Goal: Navigation & Orientation: Find specific page/section

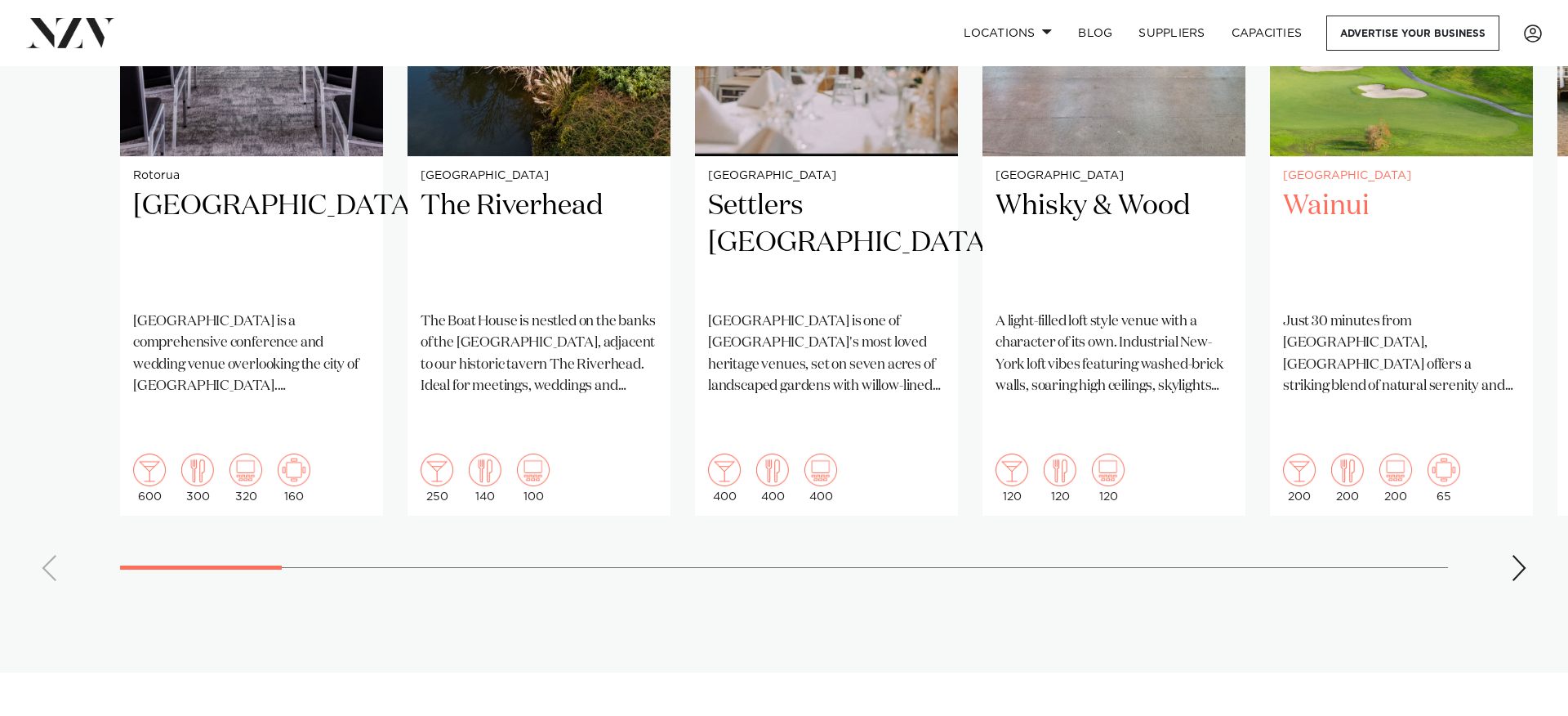
scroll to position [1545, 0]
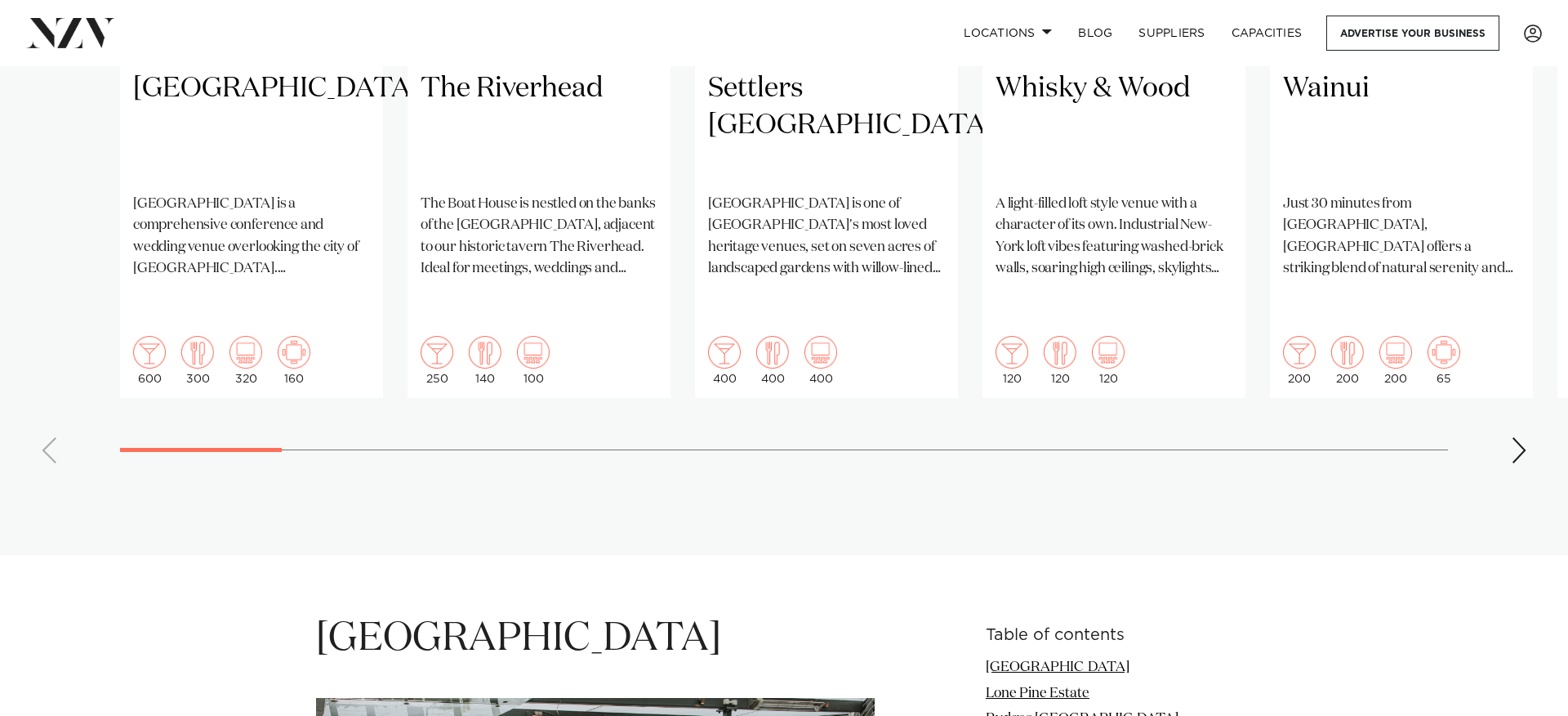
click at [1527, 437] on div "Next slide" at bounding box center [1519, 450] width 16 height 26
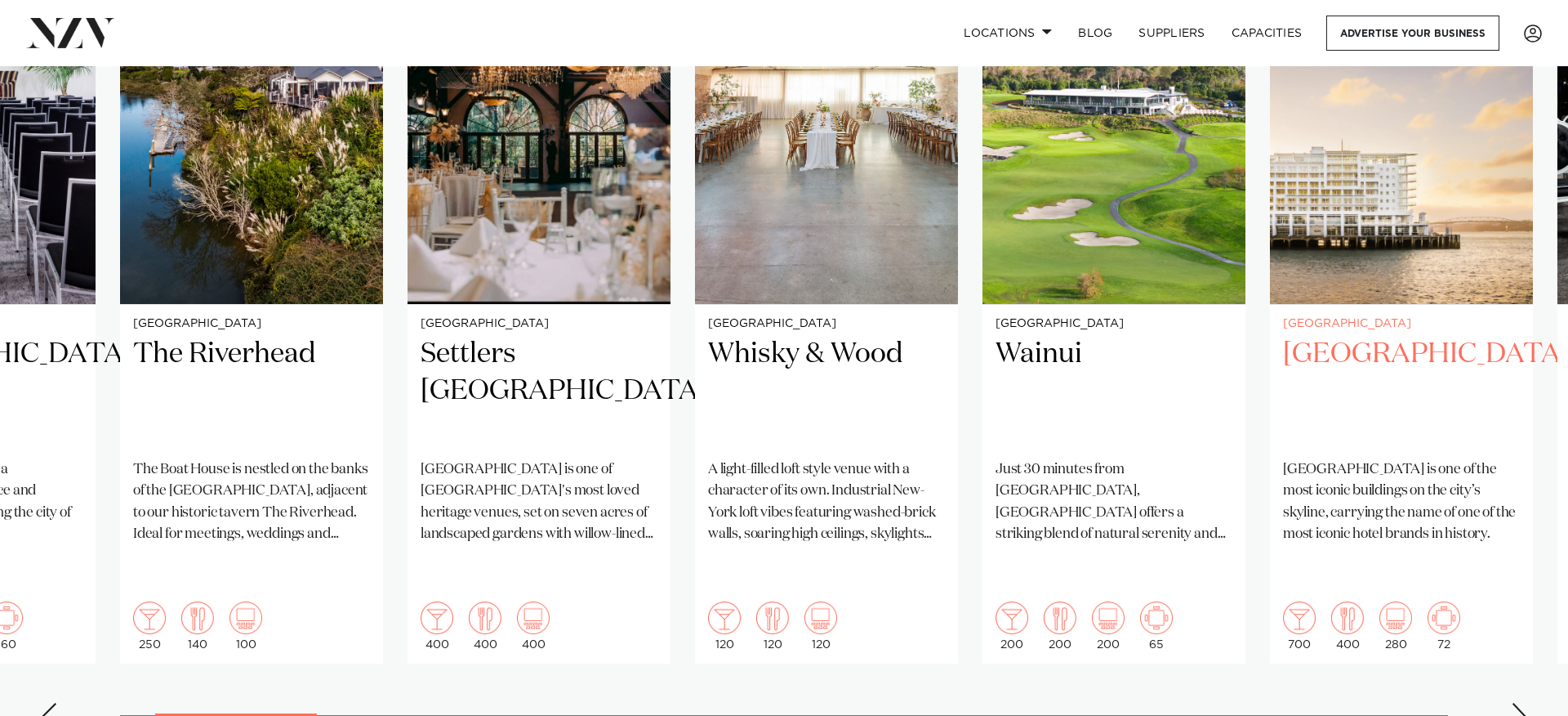
scroll to position [1284, 0]
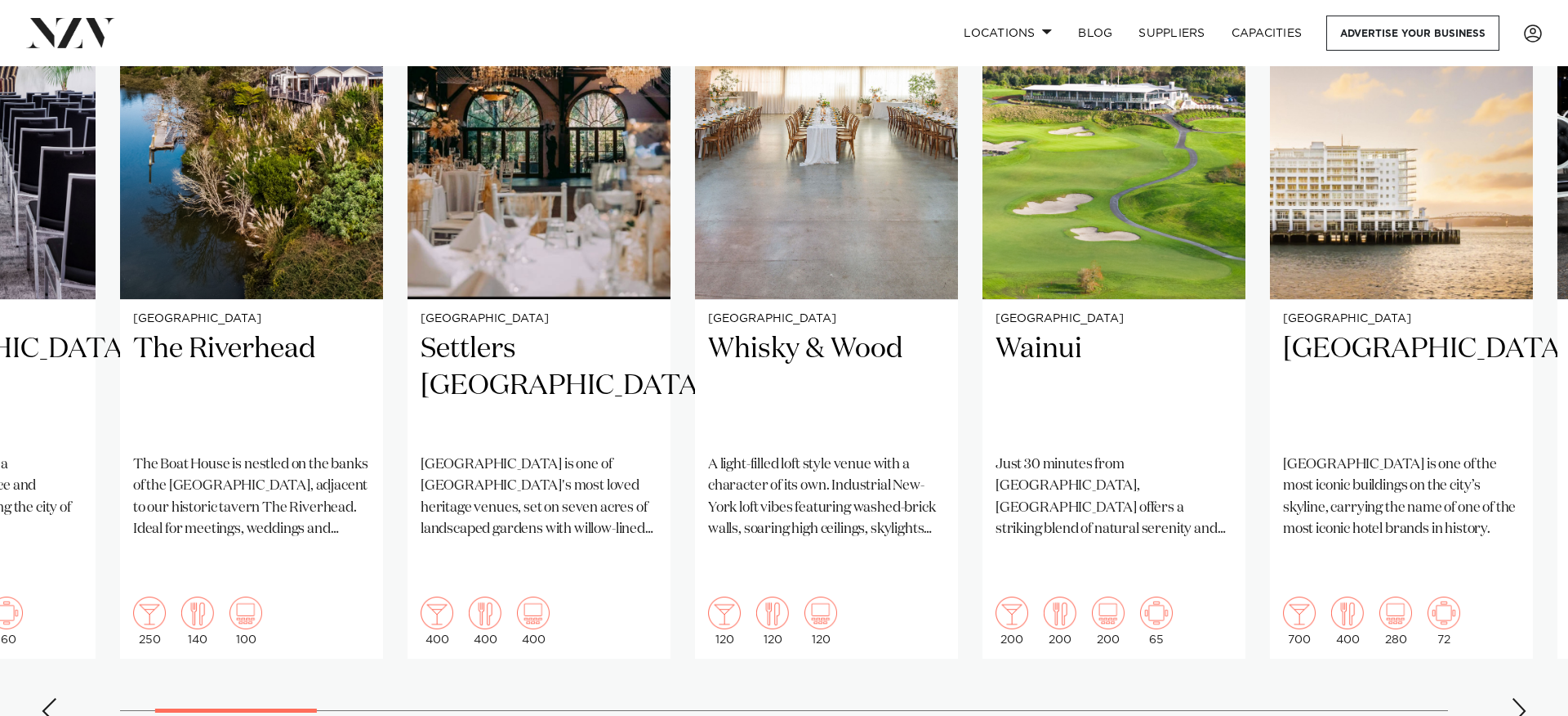
click at [1519, 698] on div "Next slide" at bounding box center [1519, 710] width 16 height 26
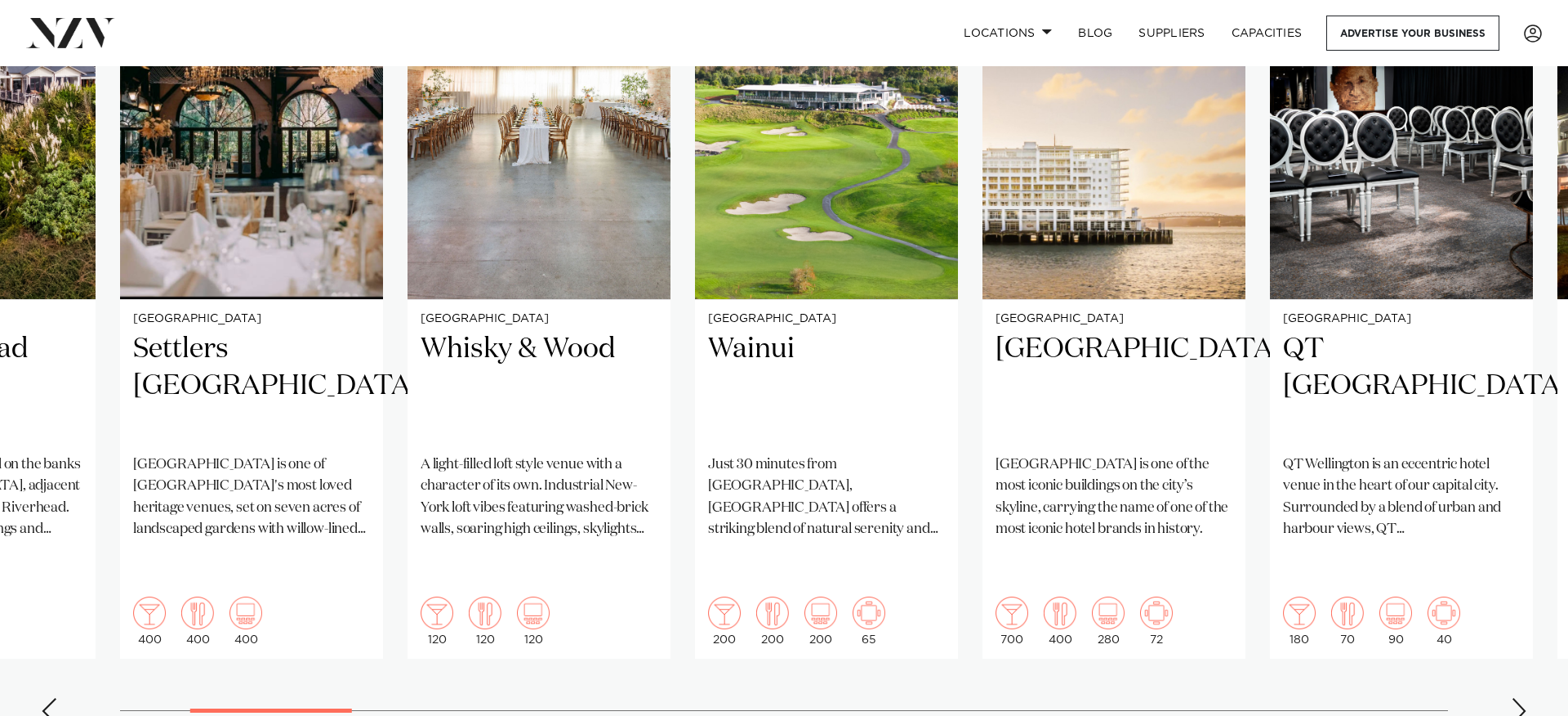
click at [1519, 698] on div "Next slide" at bounding box center [1519, 710] width 16 height 26
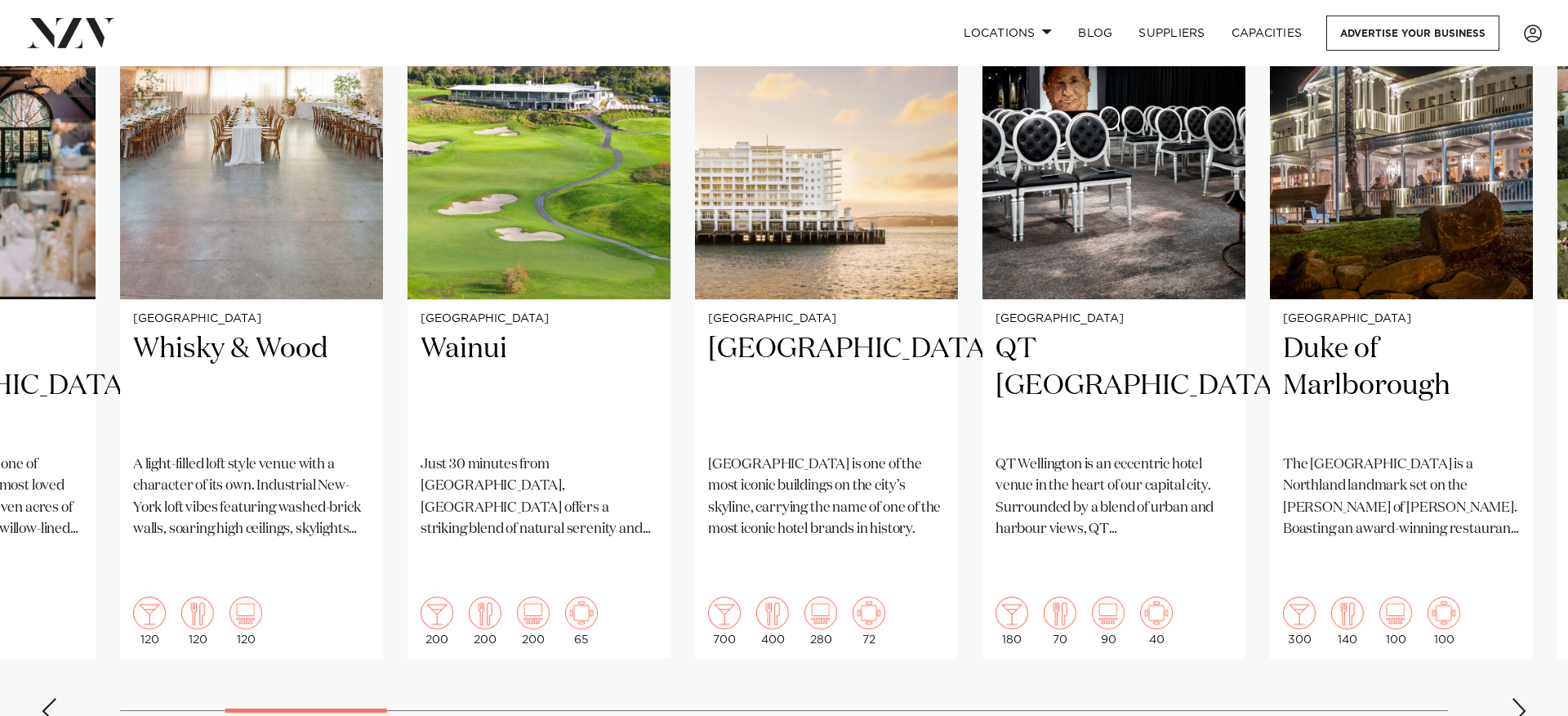
click at [1519, 698] on div "Next slide" at bounding box center [1519, 710] width 16 height 26
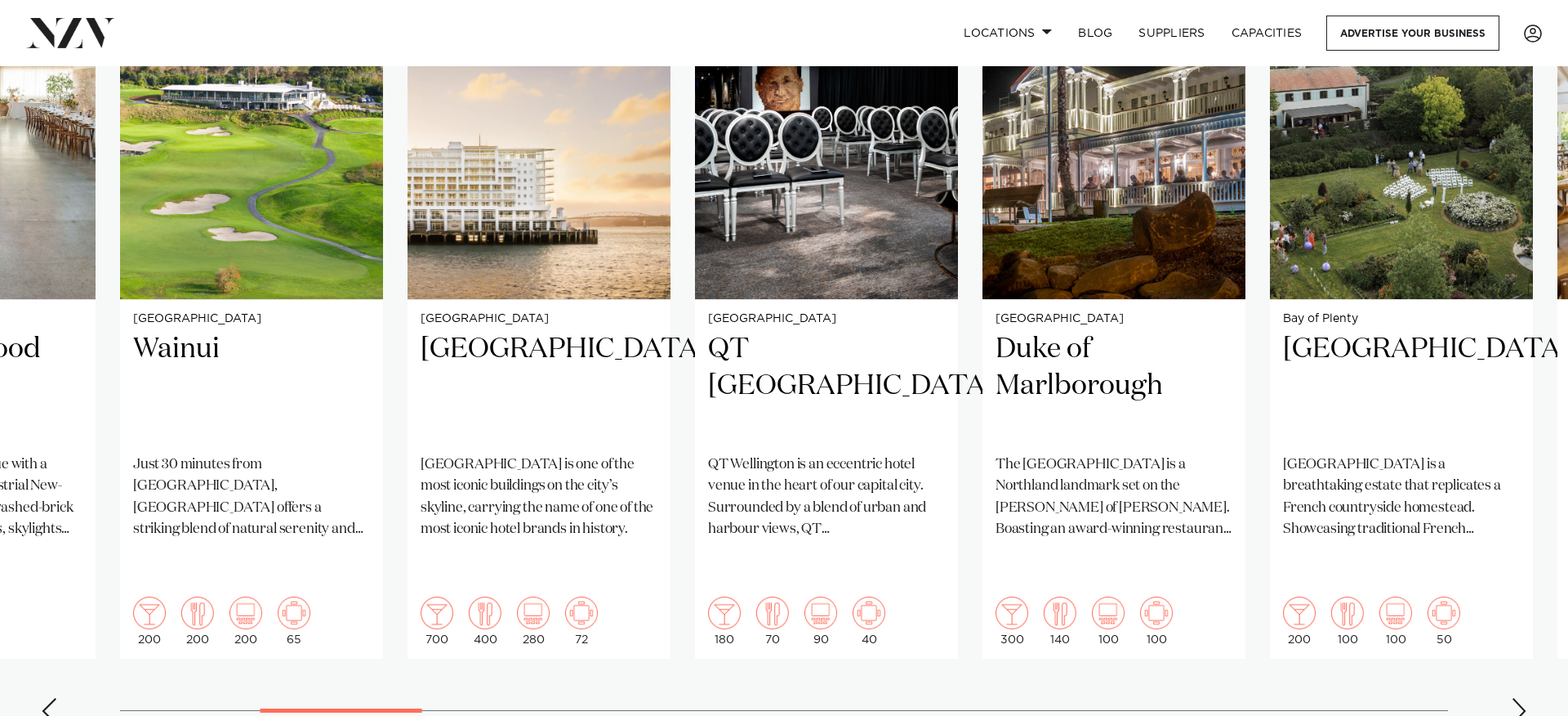
click at [1519, 698] on div "Next slide" at bounding box center [1519, 710] width 16 height 26
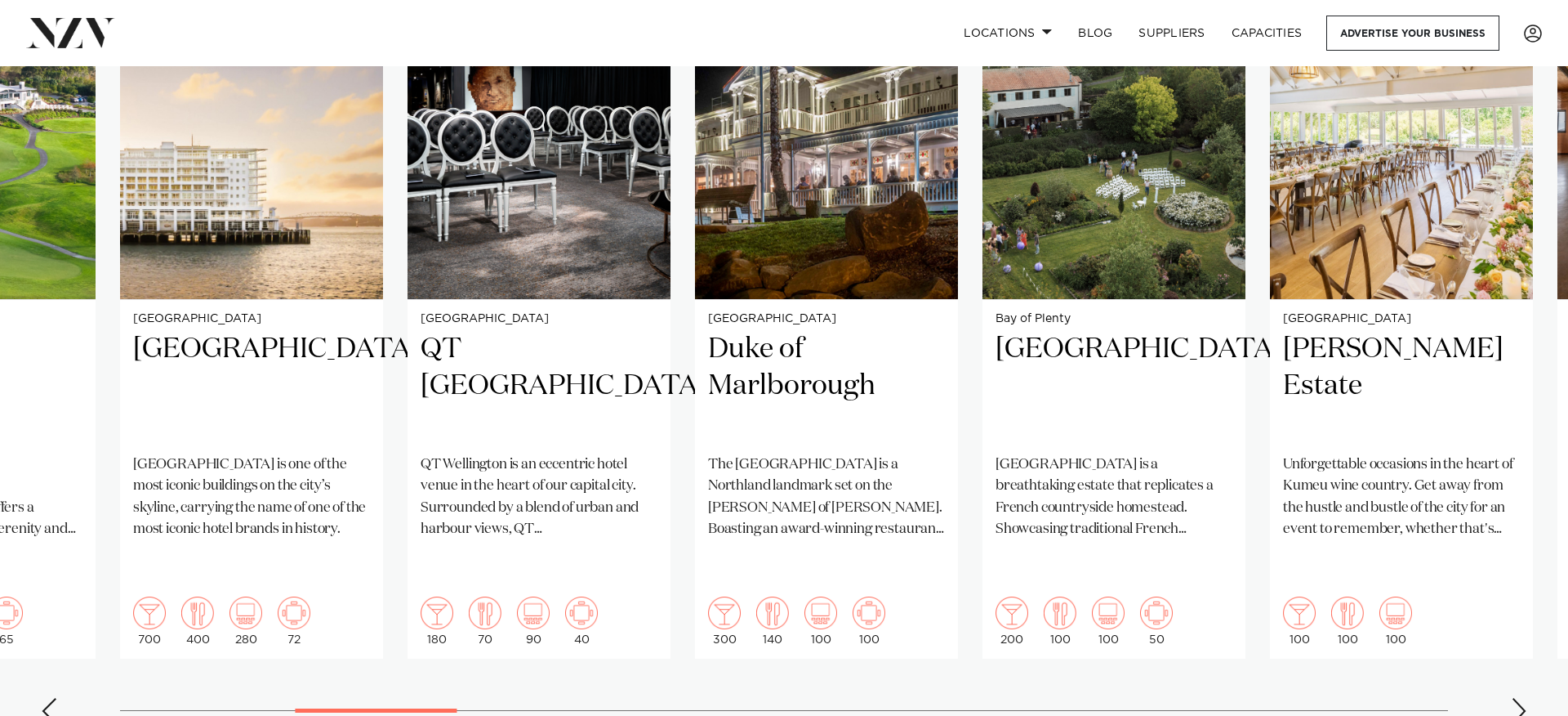
click at [1519, 698] on div "Next slide" at bounding box center [1519, 710] width 16 height 26
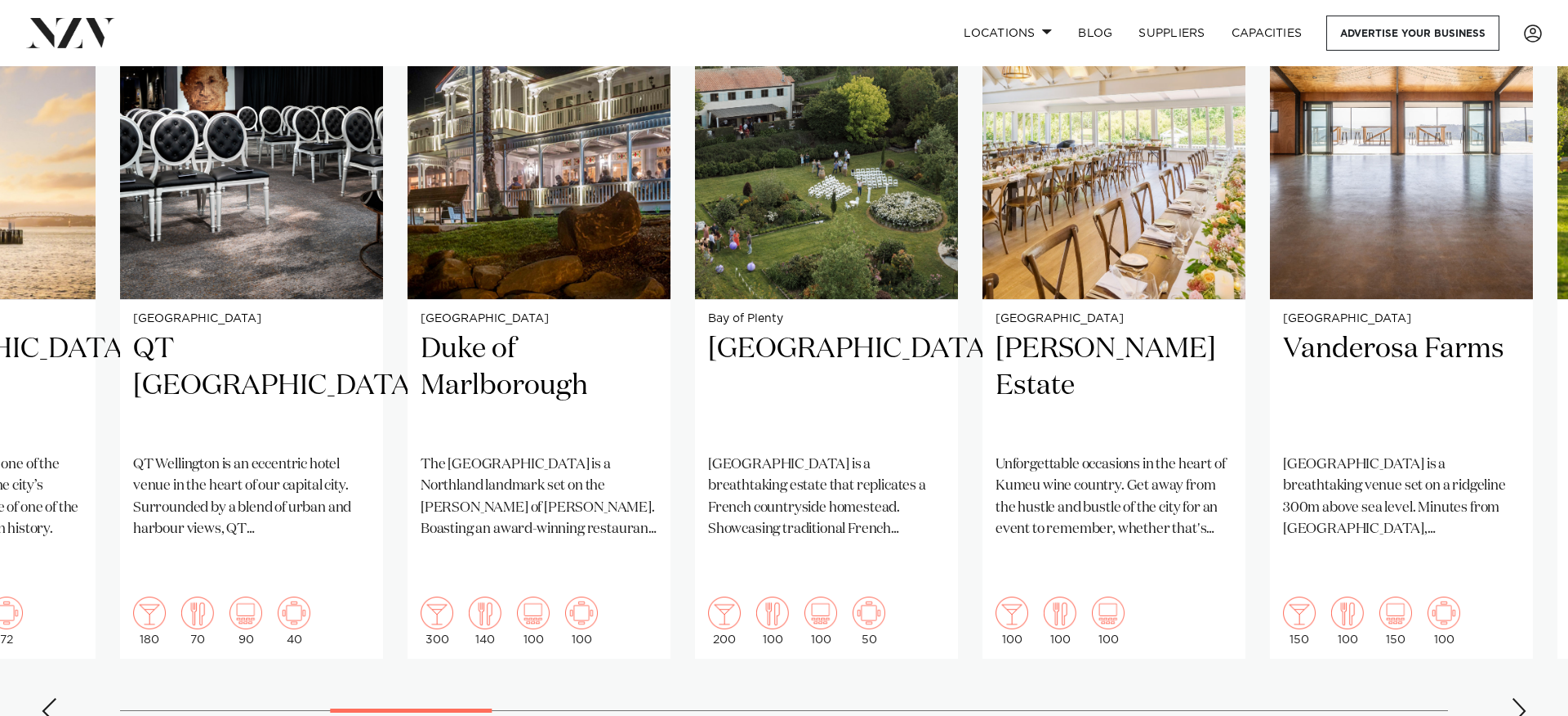
click at [1519, 698] on div "Next slide" at bounding box center [1519, 710] width 16 height 26
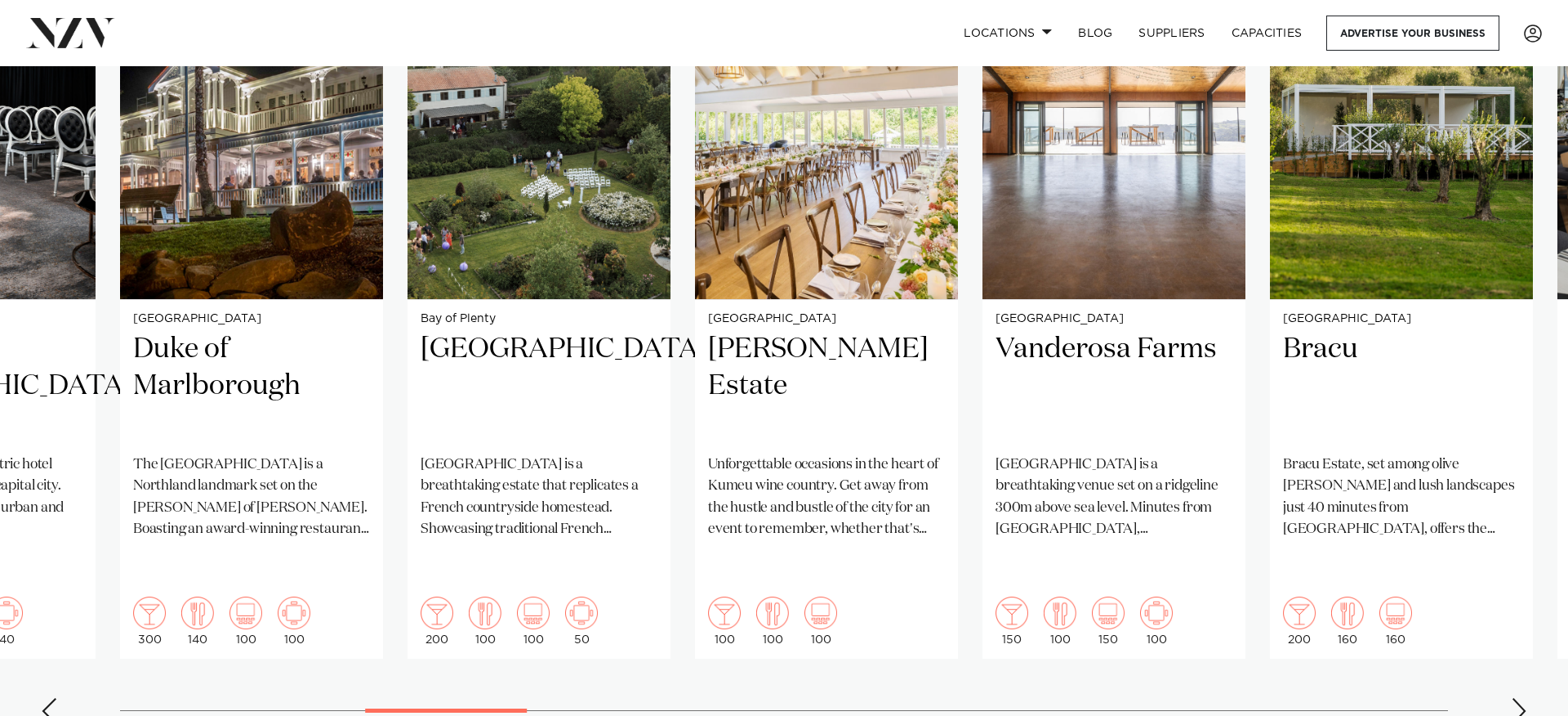
click at [1519, 698] on div "Next slide" at bounding box center [1519, 710] width 16 height 26
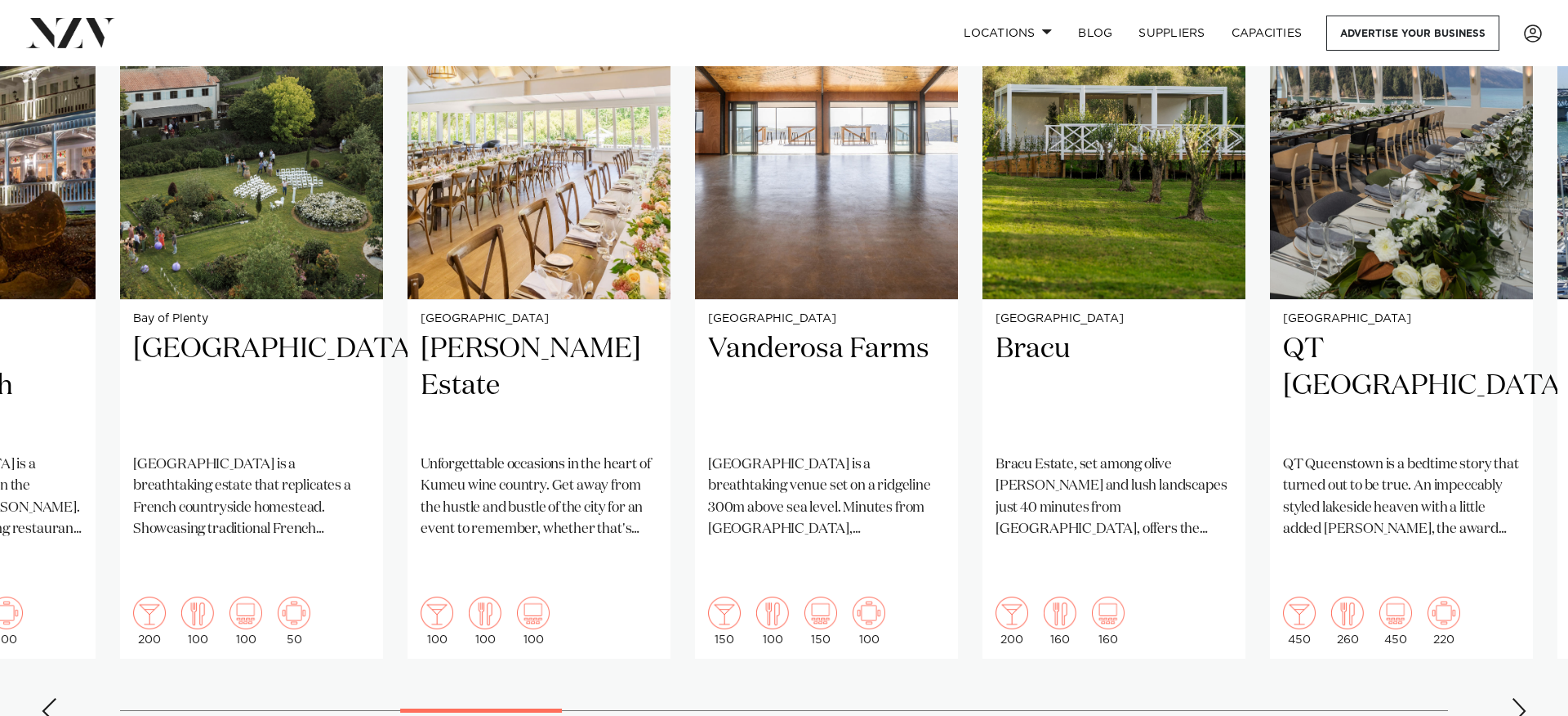
click at [1519, 698] on div "Next slide" at bounding box center [1519, 710] width 16 height 26
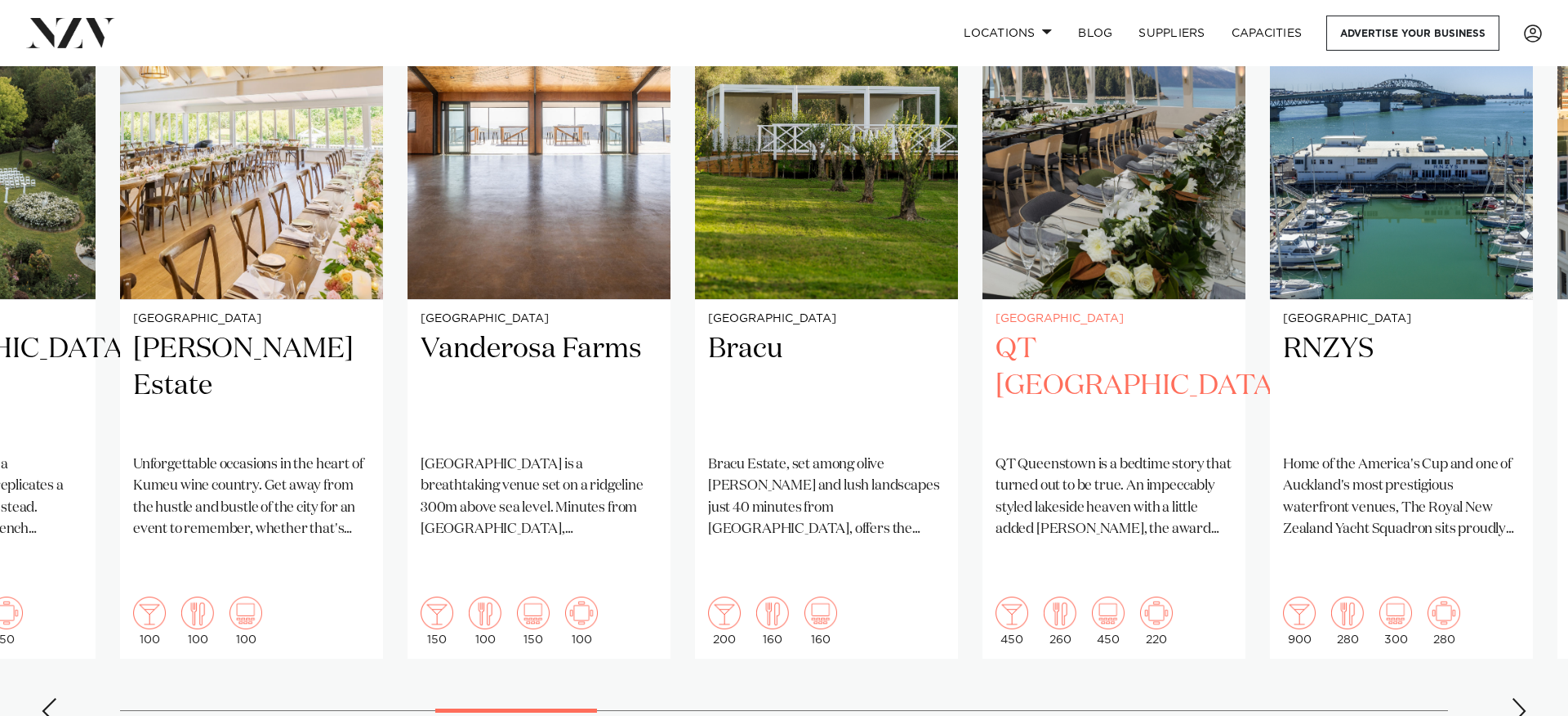
click at [0, 0] on slot "[GEOGRAPHIC_DATA] [GEOGRAPHIC_DATA] is a comprehensive conference and wedding v…" at bounding box center [0, 0] width 0 height 0
click at [1519, 698] on div "Next slide" at bounding box center [1519, 710] width 16 height 26
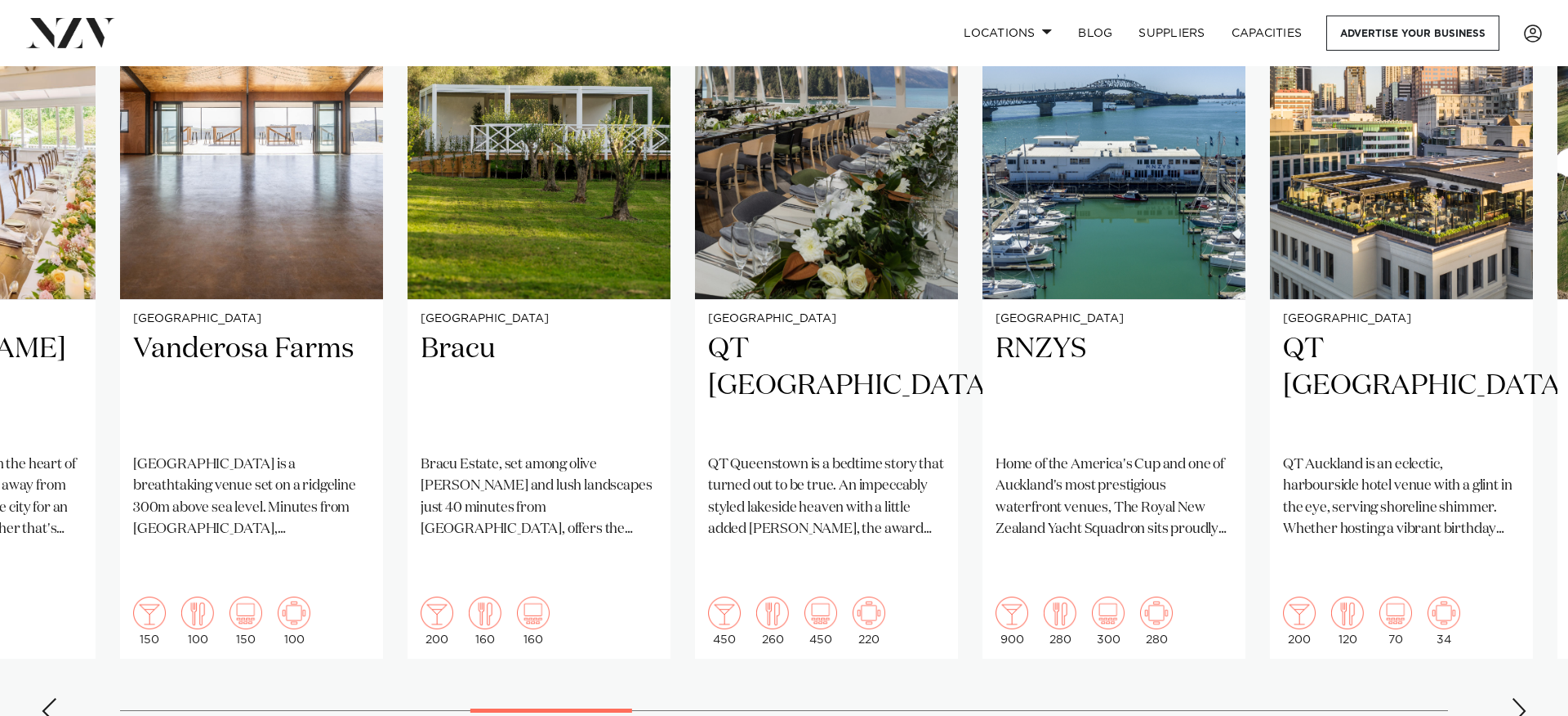
click at [1519, 698] on div "Next slide" at bounding box center [1519, 710] width 16 height 26
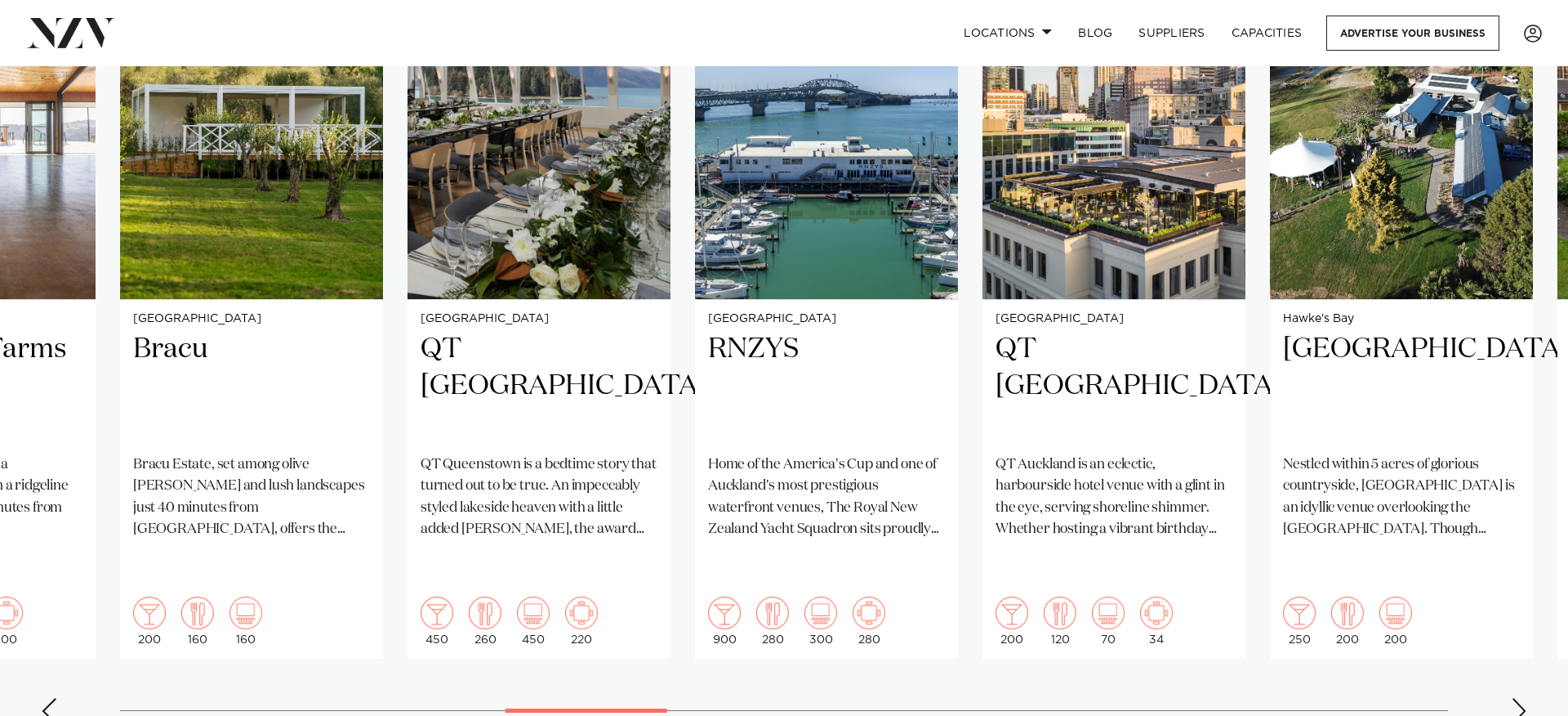
click at [1522, 698] on div "Next slide" at bounding box center [1519, 710] width 16 height 26
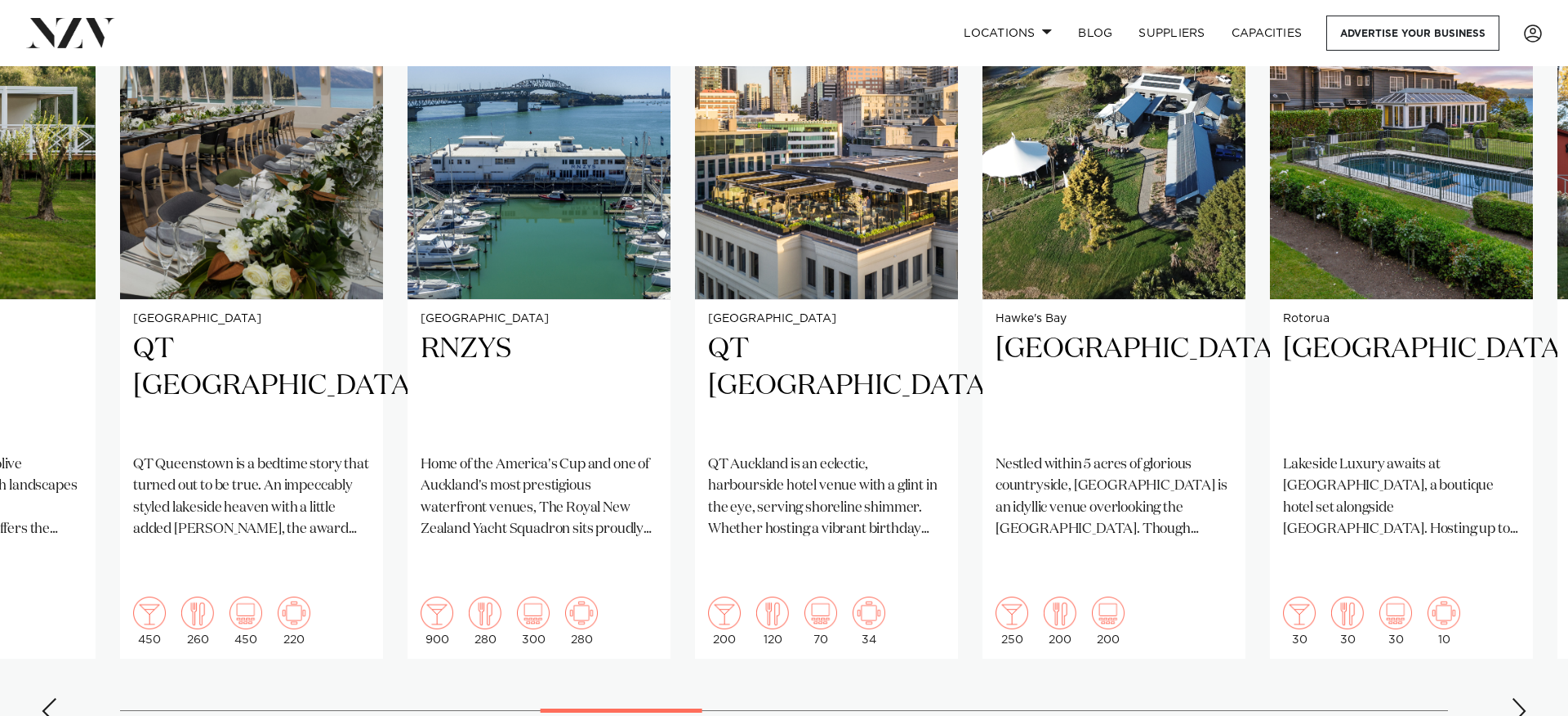
click at [1522, 698] on div "Next slide" at bounding box center [1519, 710] width 16 height 26
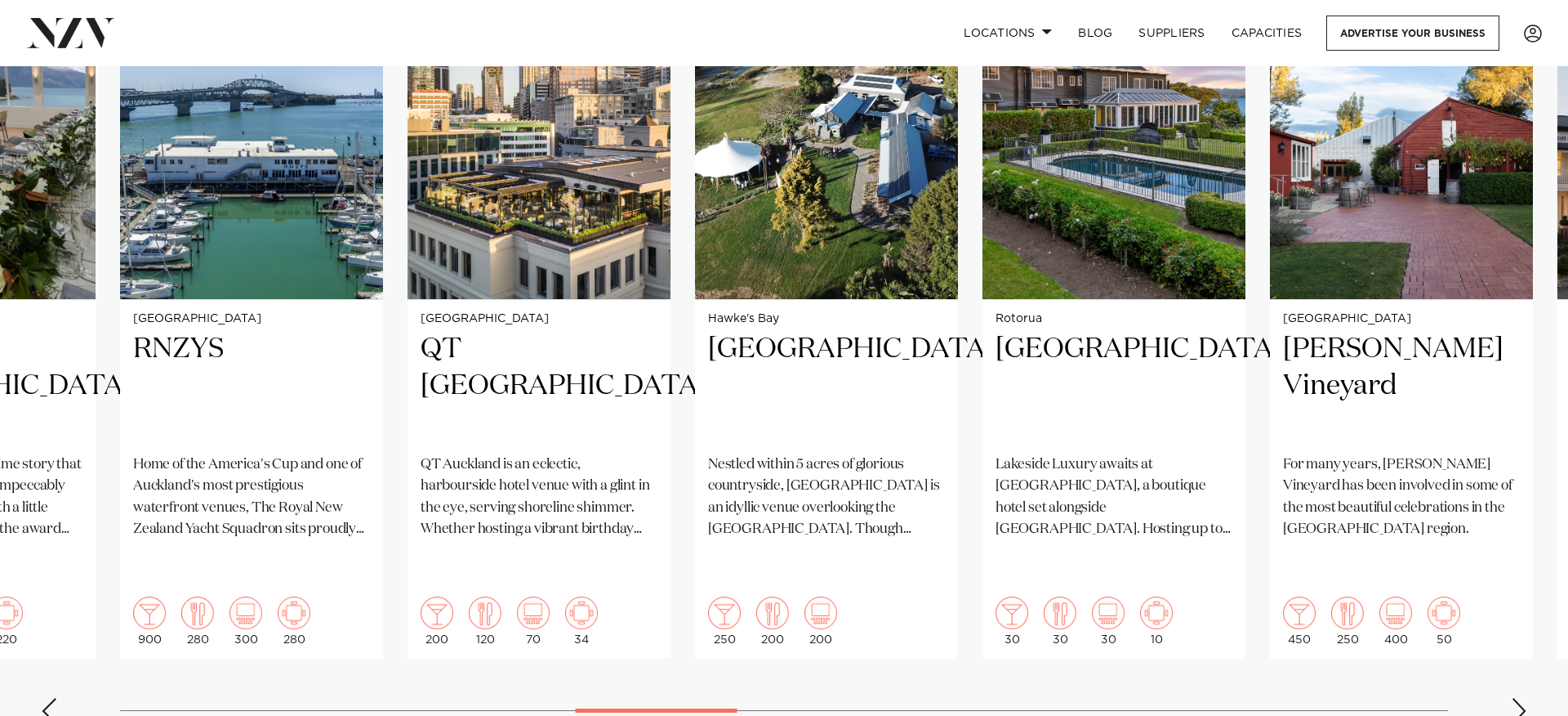
click at [1517, 698] on div "Next slide" at bounding box center [1519, 710] width 16 height 26
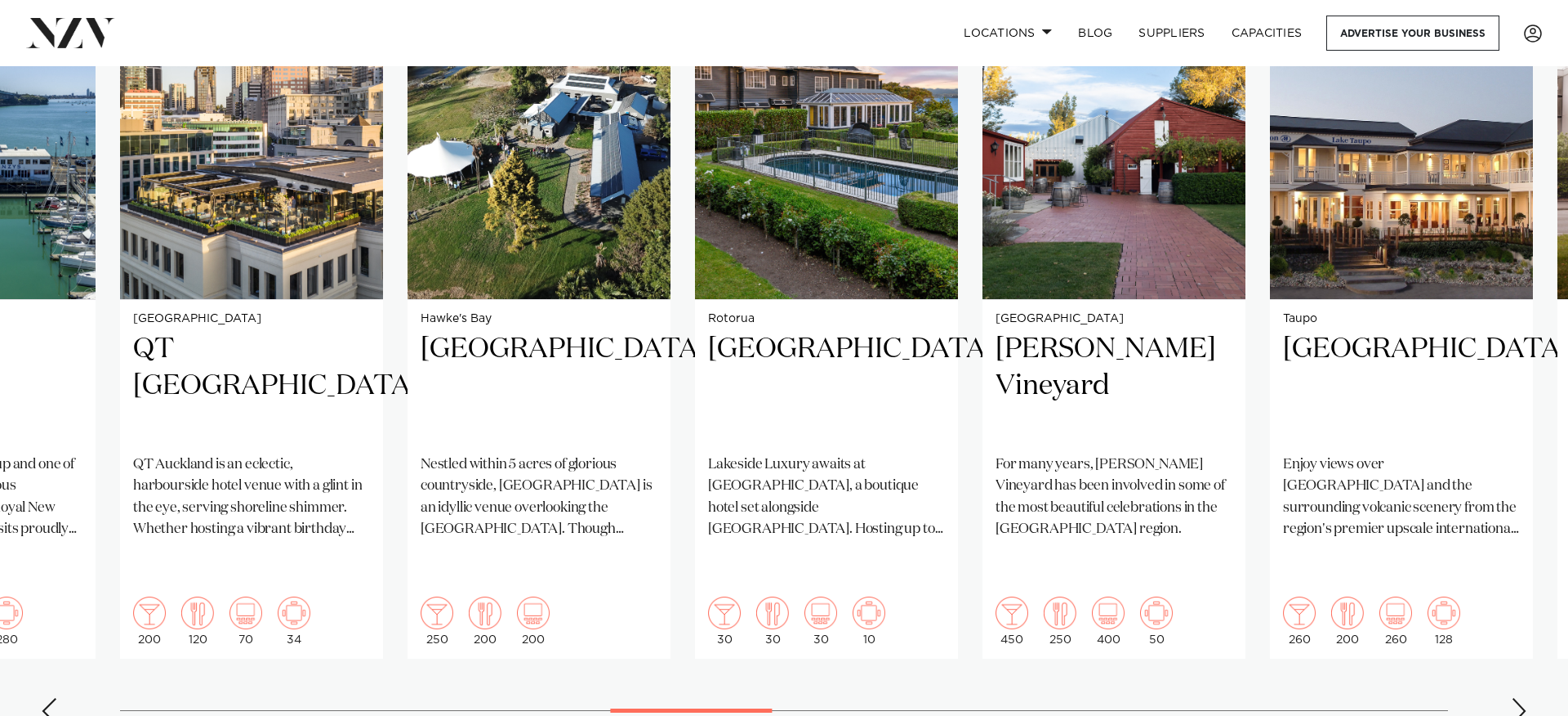
click at [1521, 698] on div "Next slide" at bounding box center [1519, 710] width 16 height 26
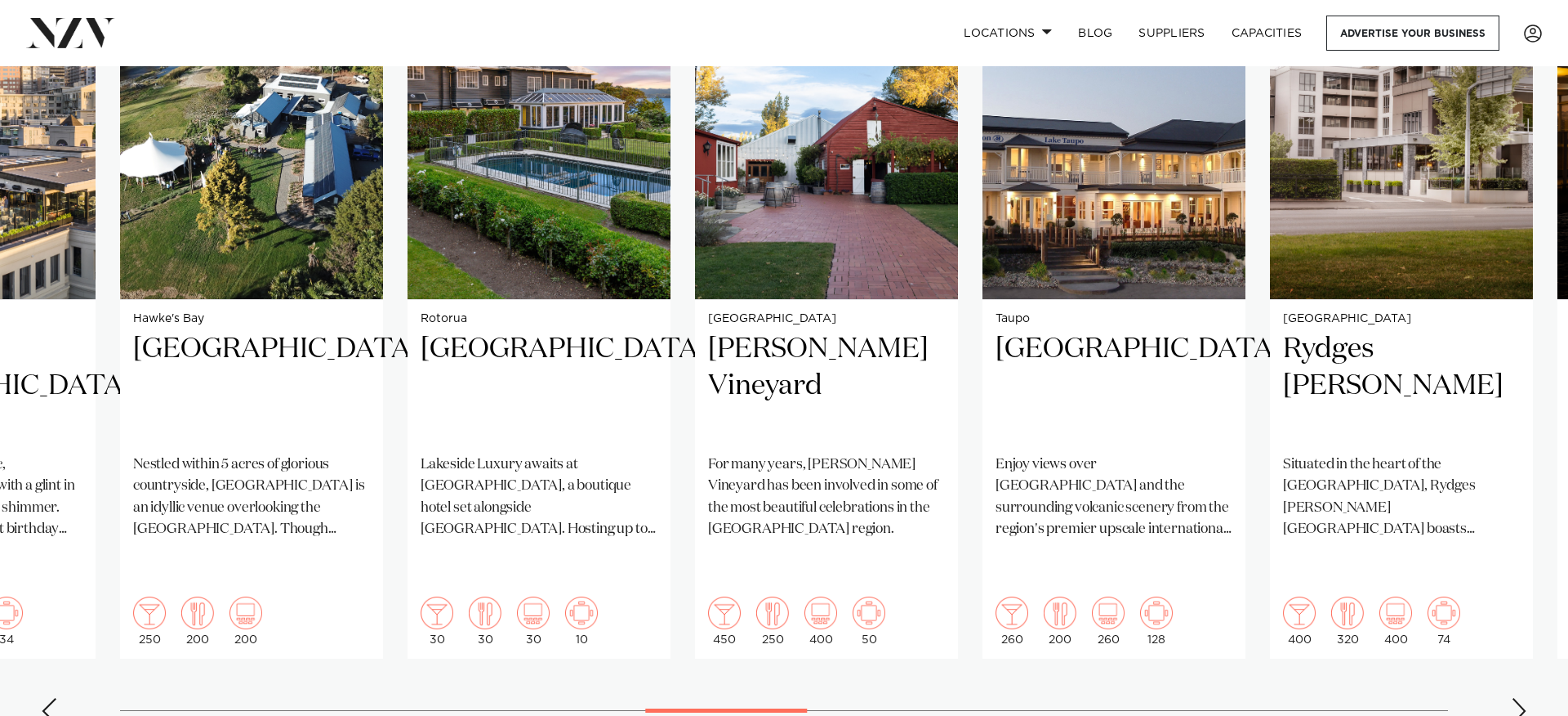
click at [1521, 698] on div "Next slide" at bounding box center [1519, 710] width 16 height 26
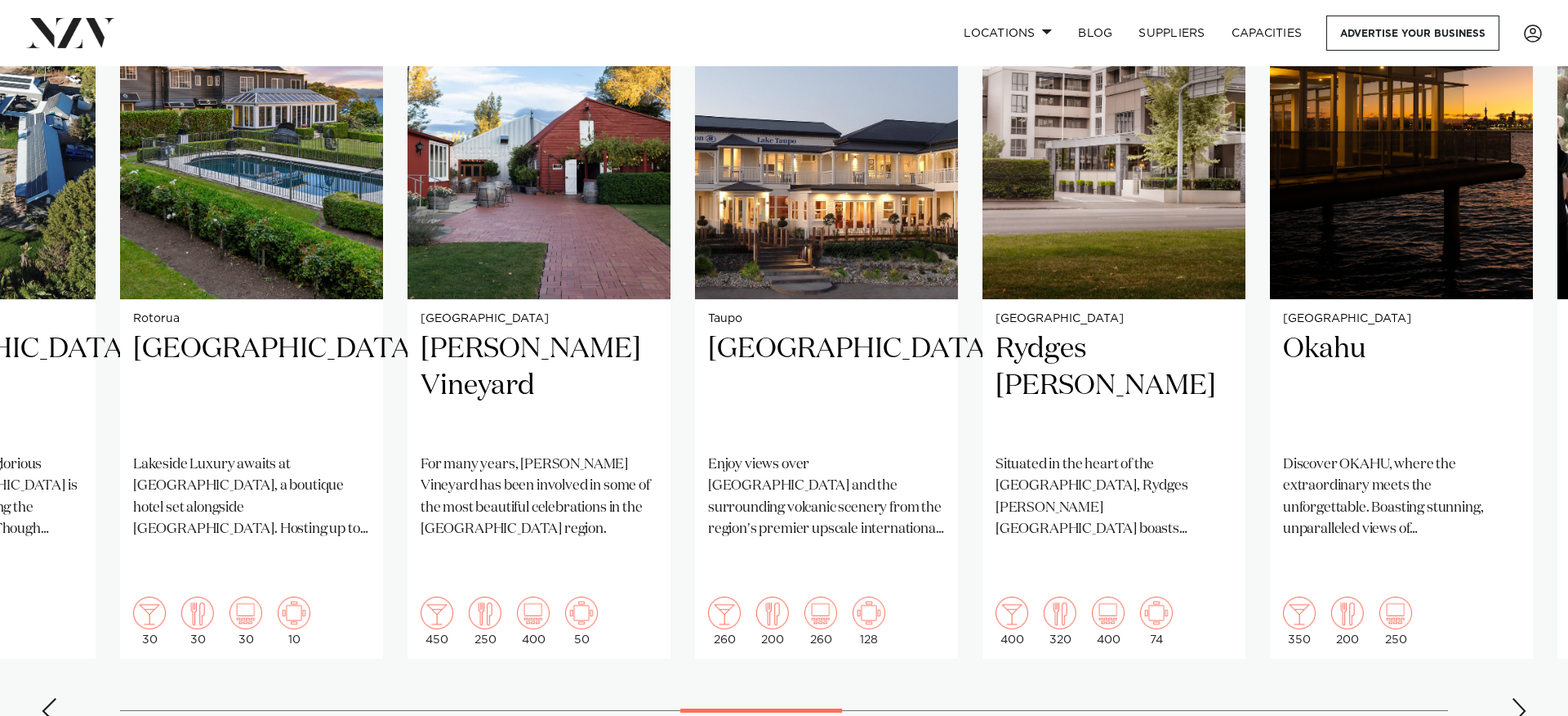
click at [1522, 698] on div "Next slide" at bounding box center [1519, 710] width 16 height 26
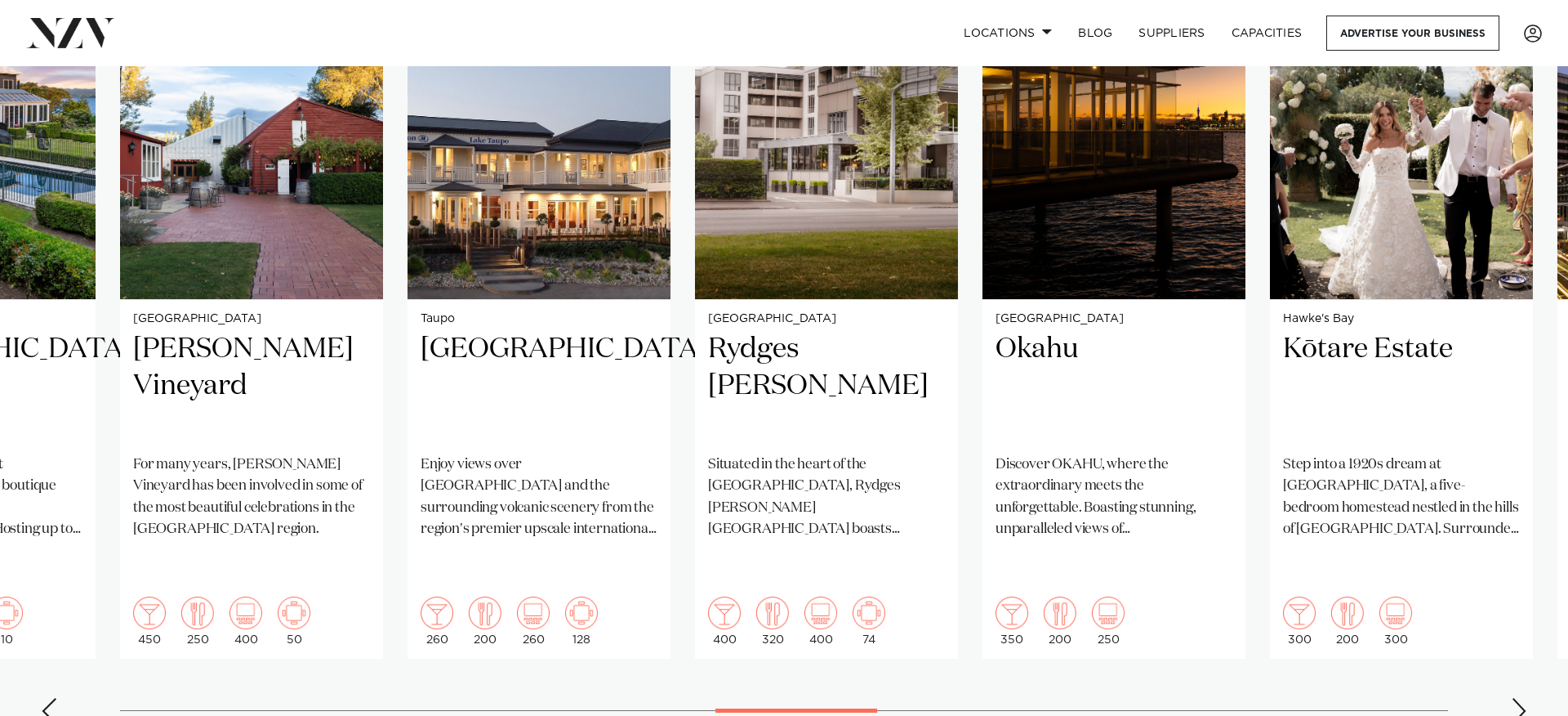
click at [1522, 698] on div "Next slide" at bounding box center [1519, 710] width 16 height 26
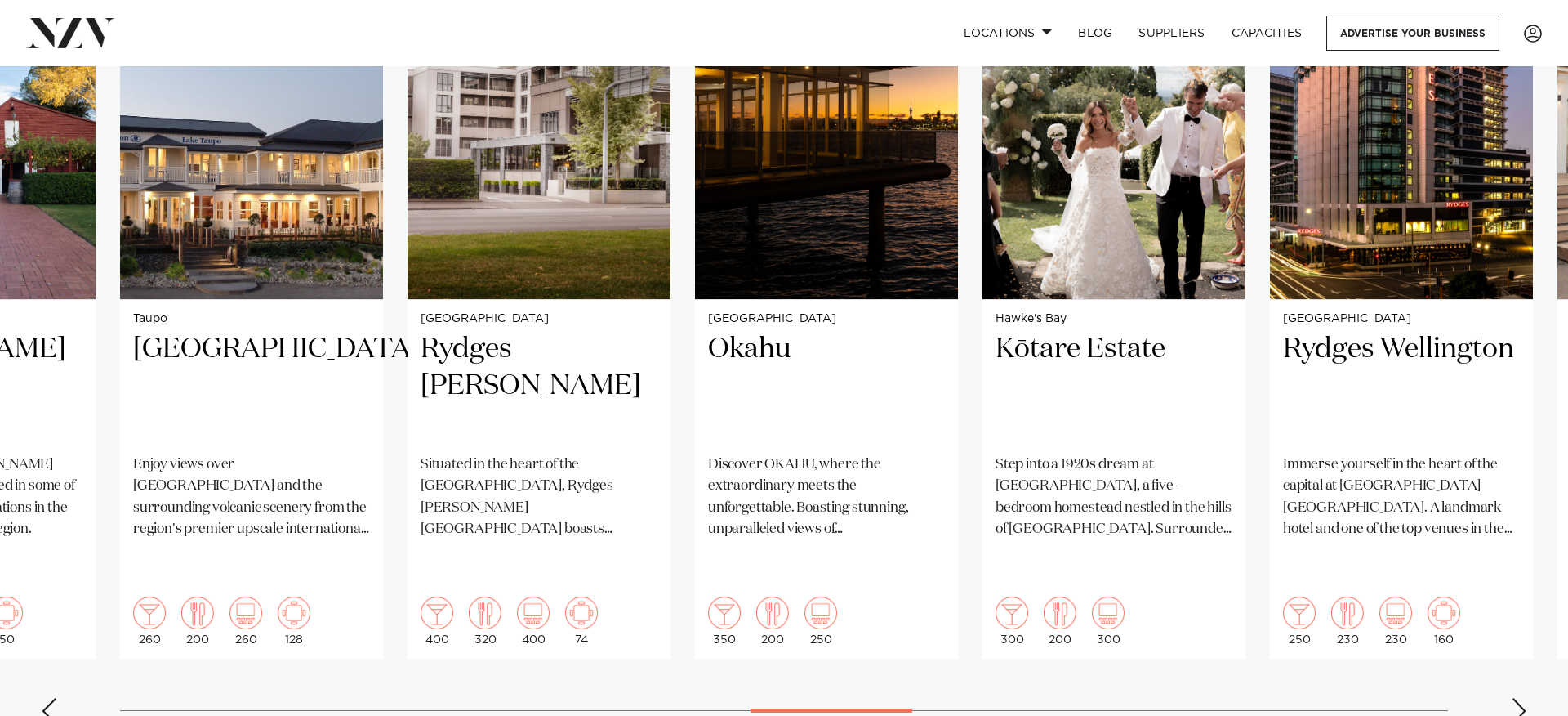
click at [1522, 698] on div "Next slide" at bounding box center [1519, 710] width 16 height 26
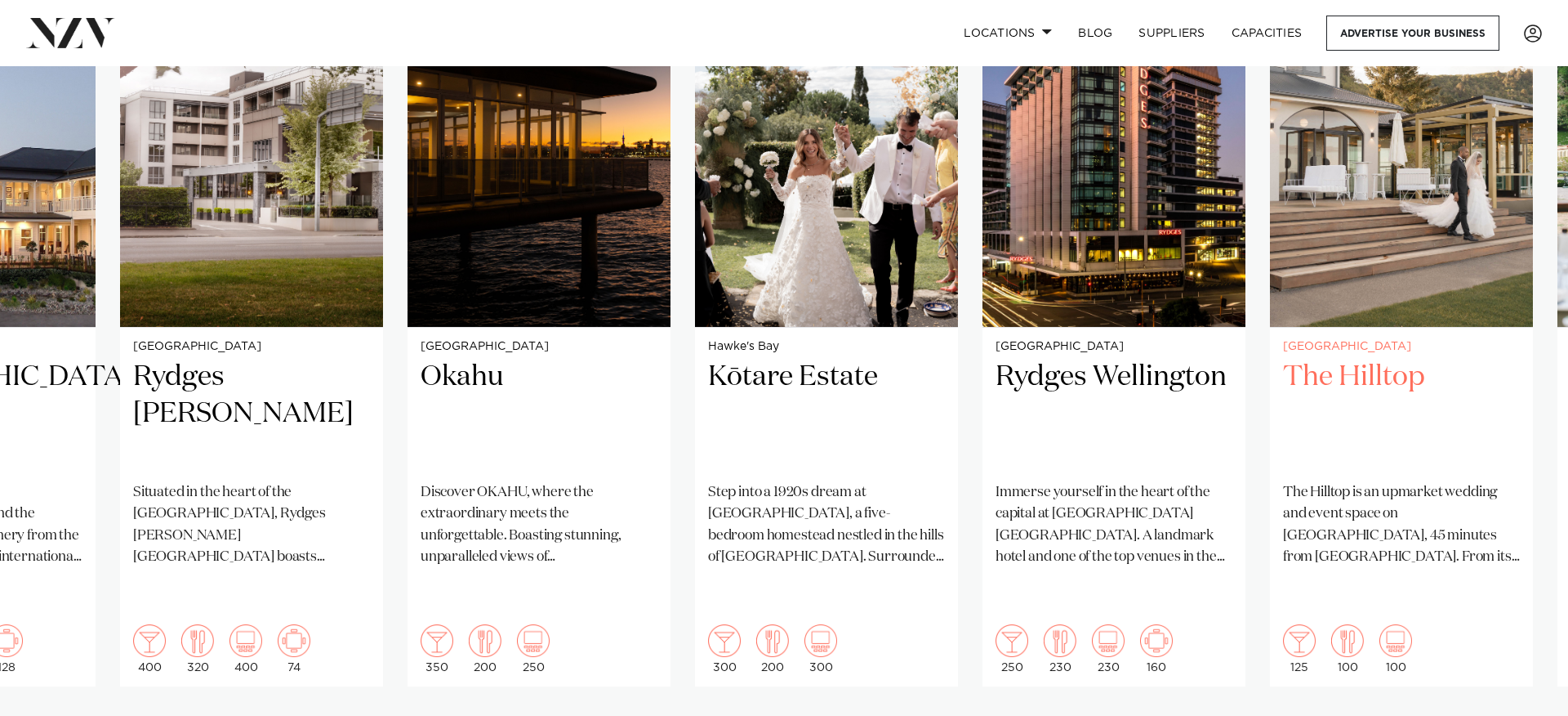
scroll to position [1255, 0]
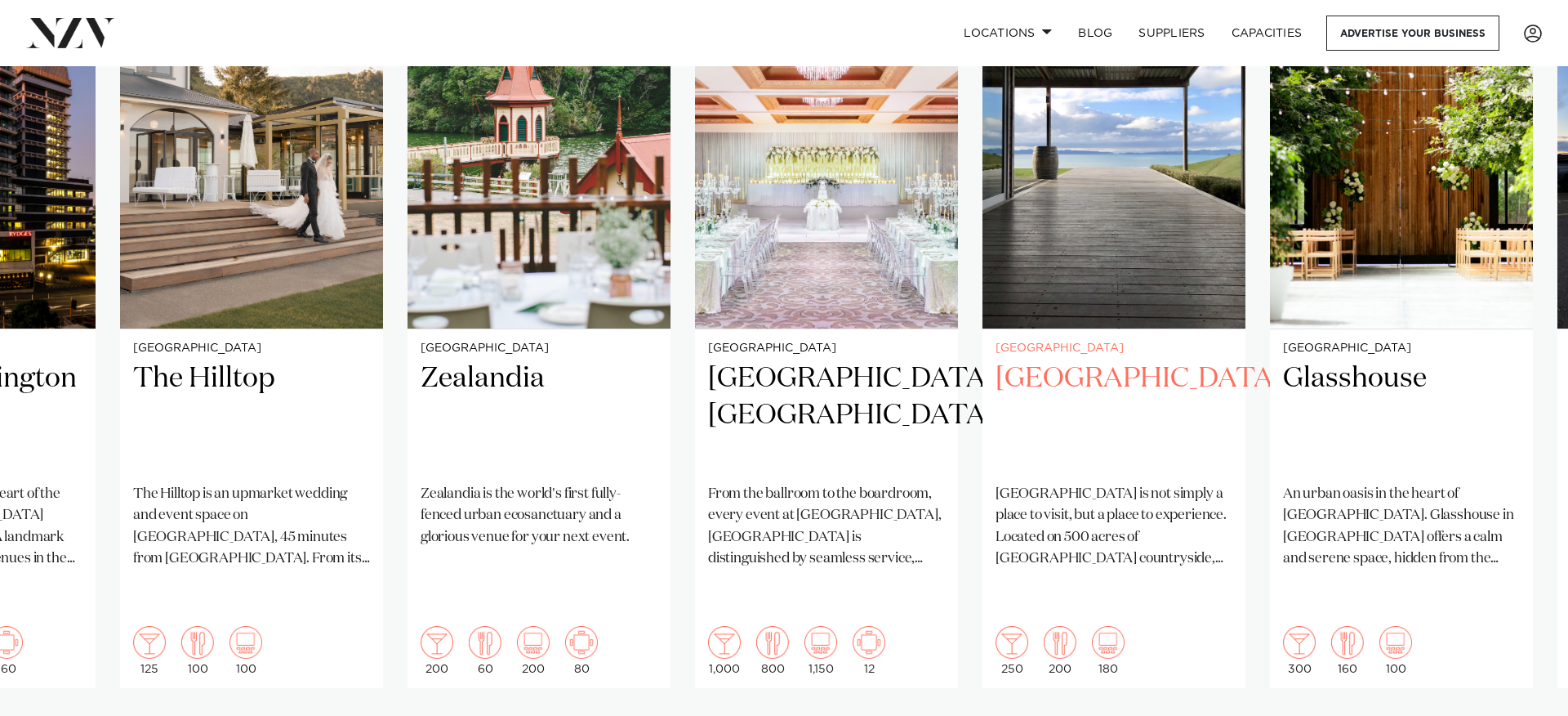
click at [1124, 178] on img "27 / 38" at bounding box center [1114, 151] width 263 height 353
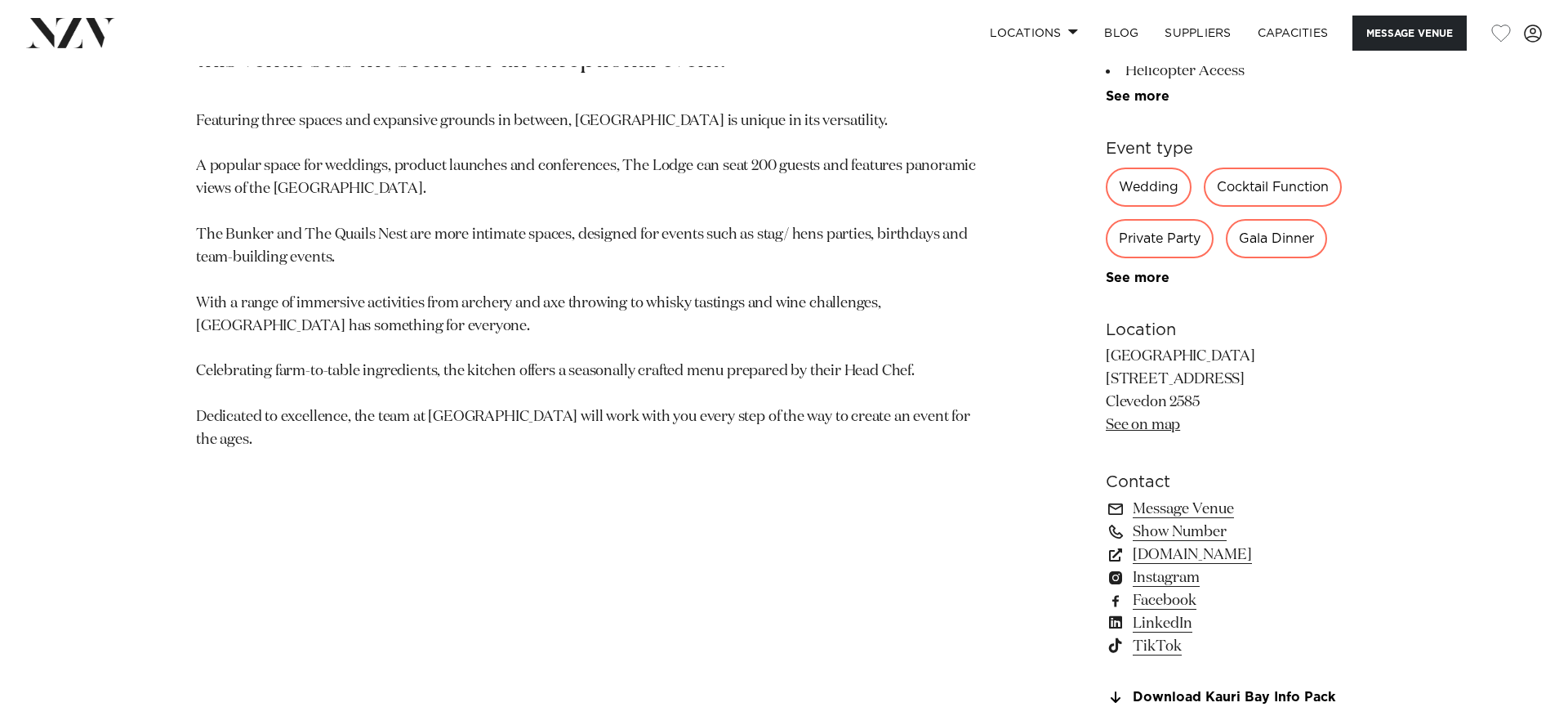
scroll to position [1072, 0]
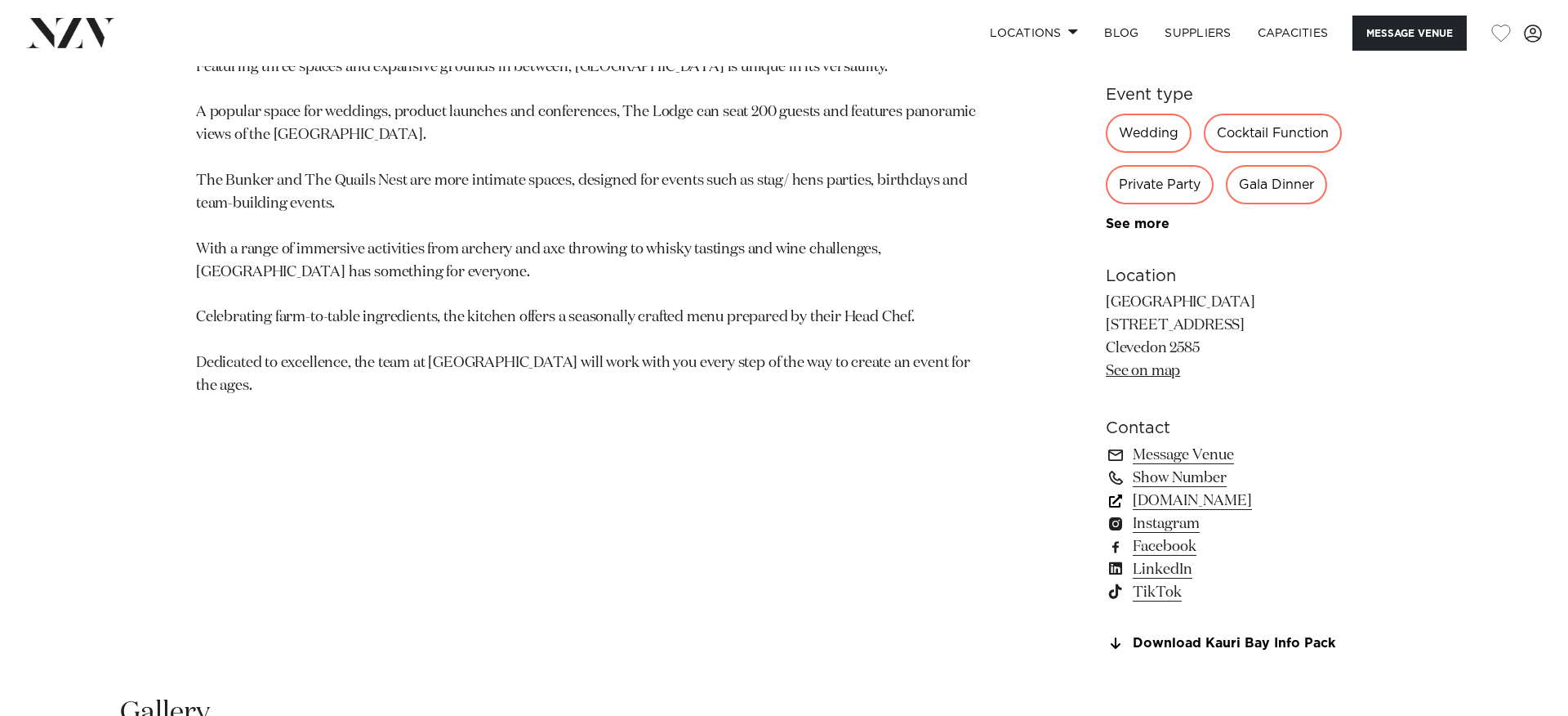
click at [1191, 506] on link "kauribay.co.nz" at bounding box center [1239, 500] width 266 height 23
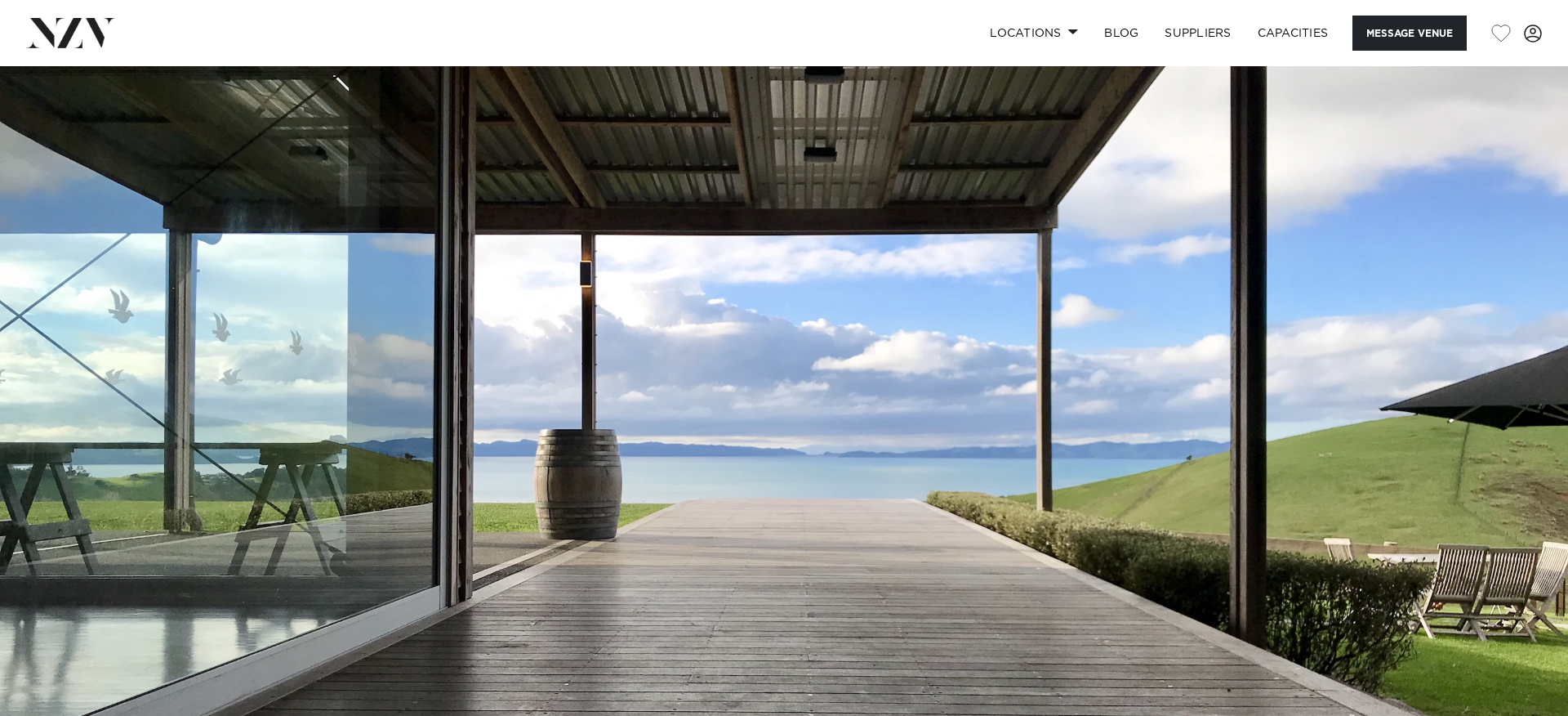
scroll to position [3, 0]
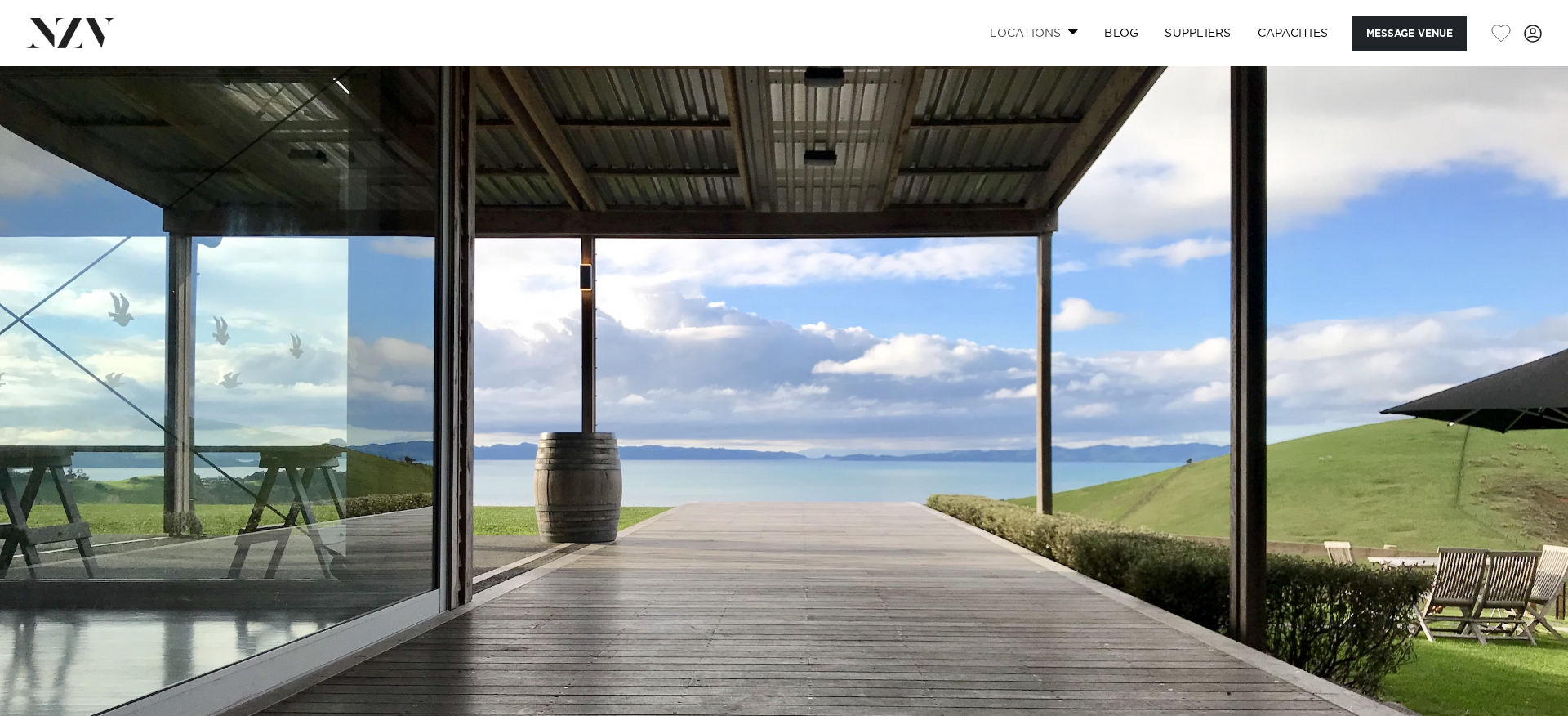
click at [1071, 27] on link "Locations" at bounding box center [1033, 33] width 114 height 35
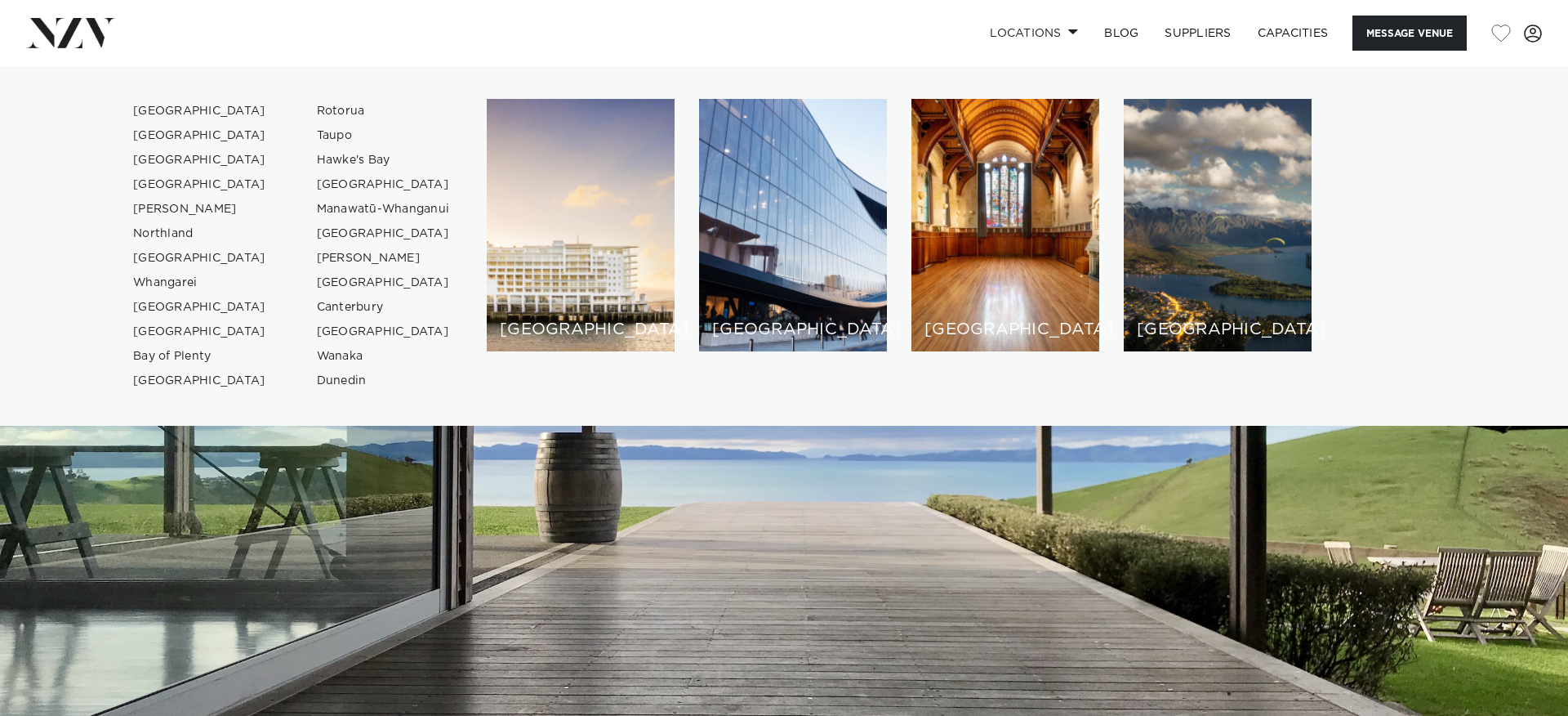
click at [1012, 447] on img at bounding box center [784, 430] width 1568 height 735
